Goal: Task Accomplishment & Management: Manage account settings

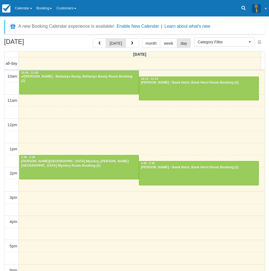
select select
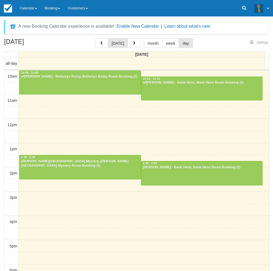
select select
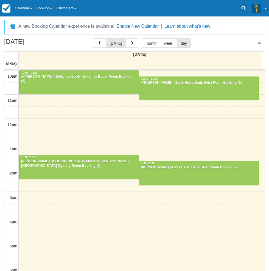
scroll to position [24, 0]
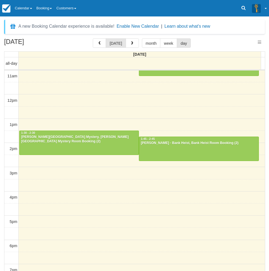
select select
click at [32, 8] on link "Calendar" at bounding box center [24, 8] width 22 height 16
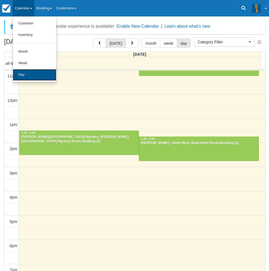
click at [28, 76] on link "Day" at bounding box center [34, 75] width 43 height 12
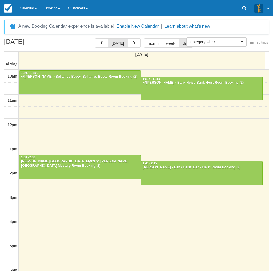
select select
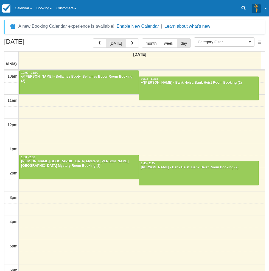
scroll to position [24, 0]
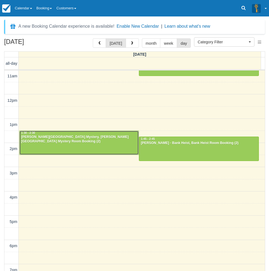
click at [62, 143] on div "Anand Swamy - Baker Street Mystery, Baker Street Mystery Room Booking (2)" at bounding box center [79, 139] width 116 height 9
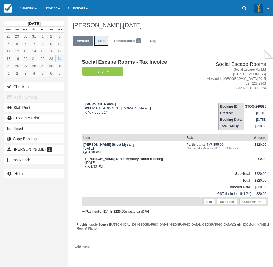
click at [102, 40] on link "Edit" at bounding box center [101, 41] width 15 height 11
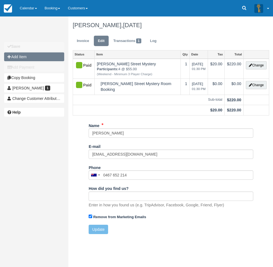
click at [24, 57] on button "Add Item" at bounding box center [34, 56] width 60 height 9
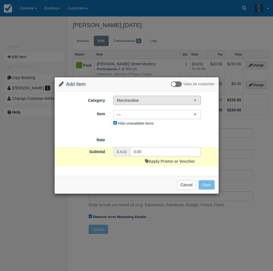
click at [140, 103] on span "Merchandise" at bounding box center [155, 100] width 77 height 5
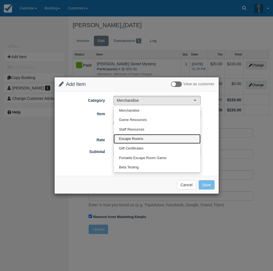
click at [129, 138] on span "Escape Rooms" at bounding box center [131, 138] width 24 height 5
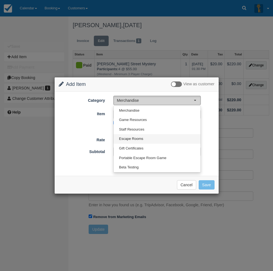
select select "2"
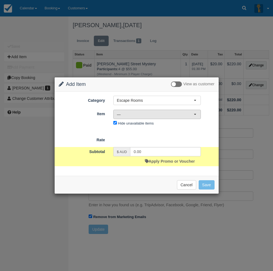
click at [123, 115] on span "—" at bounding box center [155, 114] width 77 height 5
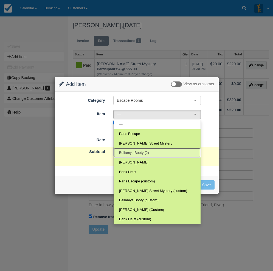
click at [137, 152] on span "Bellamys Booty (2)" at bounding box center [134, 152] width 30 height 5
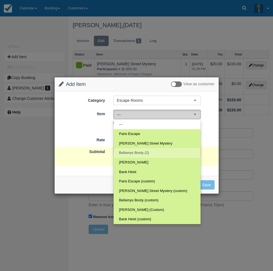
select select "69"
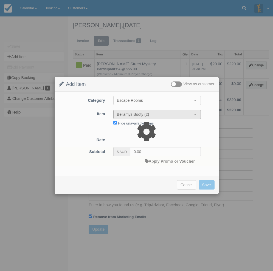
type input "220.00"
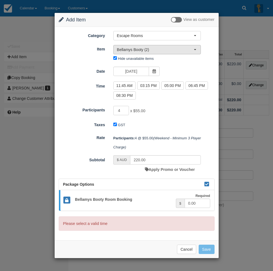
click at [179, 49] on span "Bellamys Booty (2)" at bounding box center [155, 49] width 77 height 5
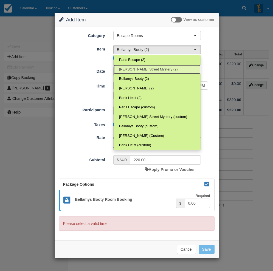
click at [133, 69] on span "Baker Street Mystery (2)" at bounding box center [148, 69] width 59 height 5
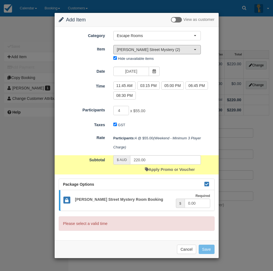
click at [169, 50] on span "Baker Street Mystery (2)" at bounding box center [155, 49] width 77 height 5
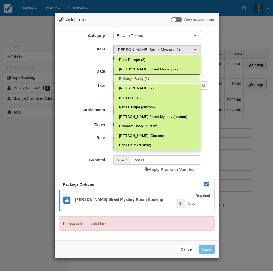
click at [129, 78] on span "Bellamys Booty (2)" at bounding box center [134, 78] width 30 height 5
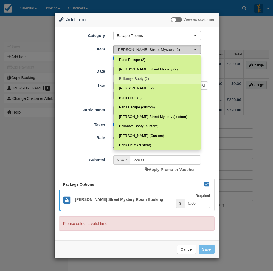
select select "69"
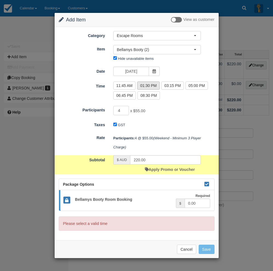
click at [148, 85] on label "01:30 PM" at bounding box center [148, 85] width 22 height 8
radio input "true"
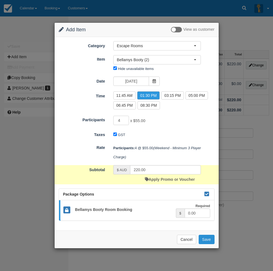
click at [208, 239] on button "Save" at bounding box center [207, 239] width 16 height 9
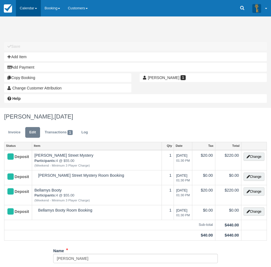
click at [22, 8] on link "Calendar" at bounding box center [28, 8] width 25 height 16
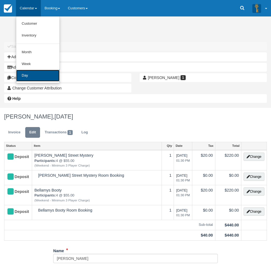
click at [24, 77] on link "Day" at bounding box center [37, 76] width 43 height 12
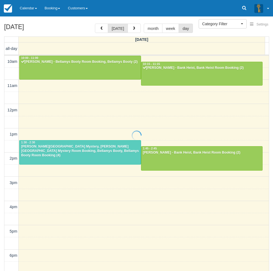
select select
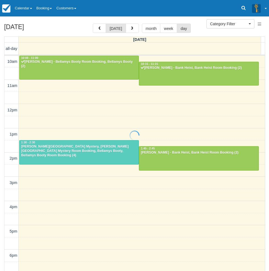
scroll to position [24, 0]
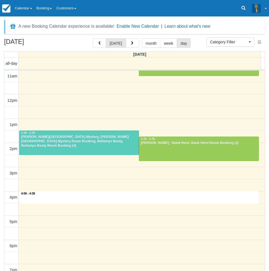
click at [73, 195] on div "10am 11am 12pm 1pm 2pm 3pm 4pm 5pm 6pm 7pm 8pm 9pm 10pm 4:00 - 4:30 10:00 - 11:…" at bounding box center [134, 197] width 260 height 303
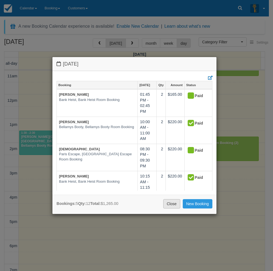
click at [178, 204] on link "Close" at bounding box center [171, 203] width 17 height 9
